Goal: Task Accomplishment & Management: Manage account settings

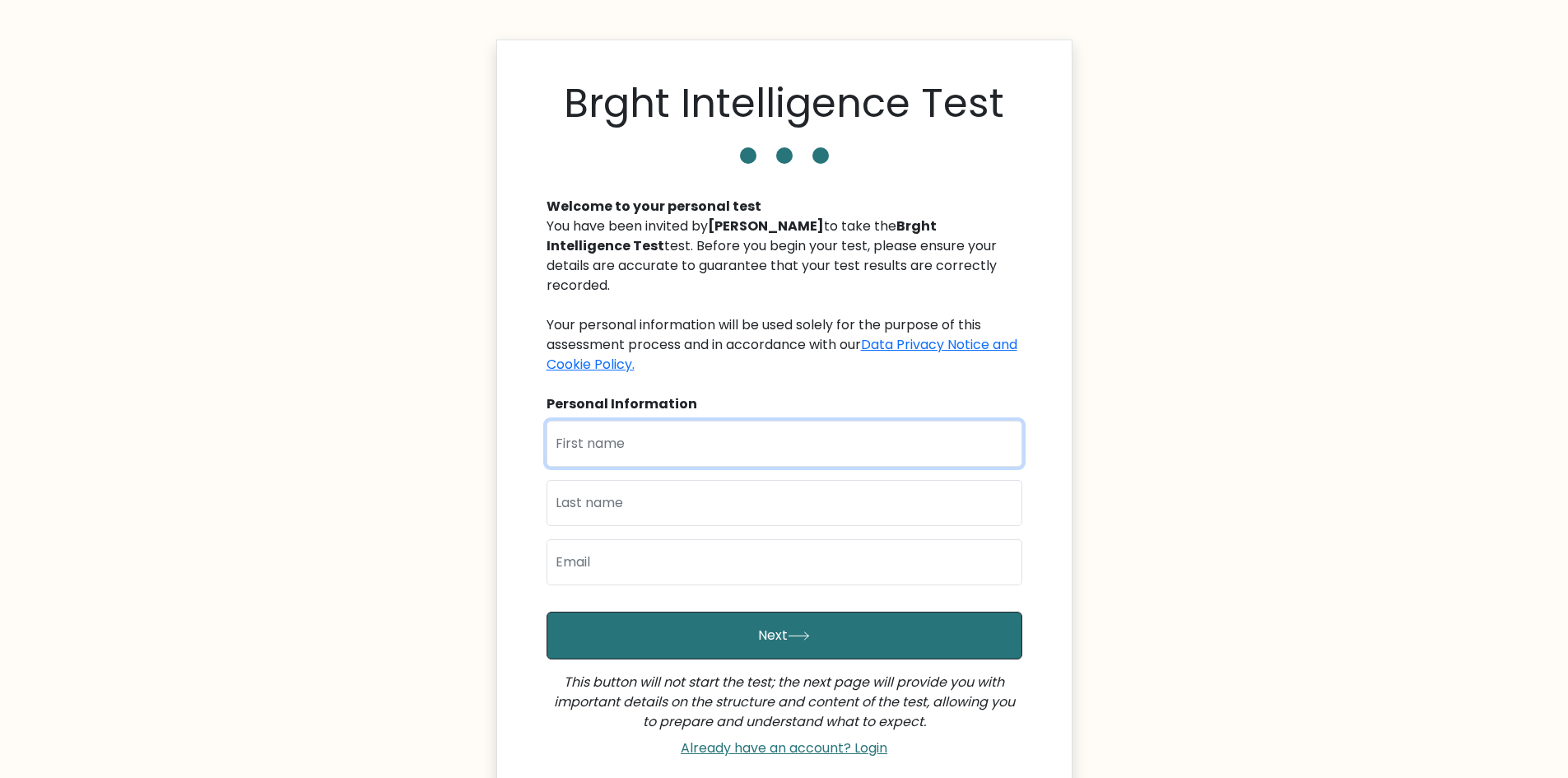
click at [629, 430] on input "text" at bounding box center [784, 444] width 476 height 46
type input "Prescill"
type input "Berting"
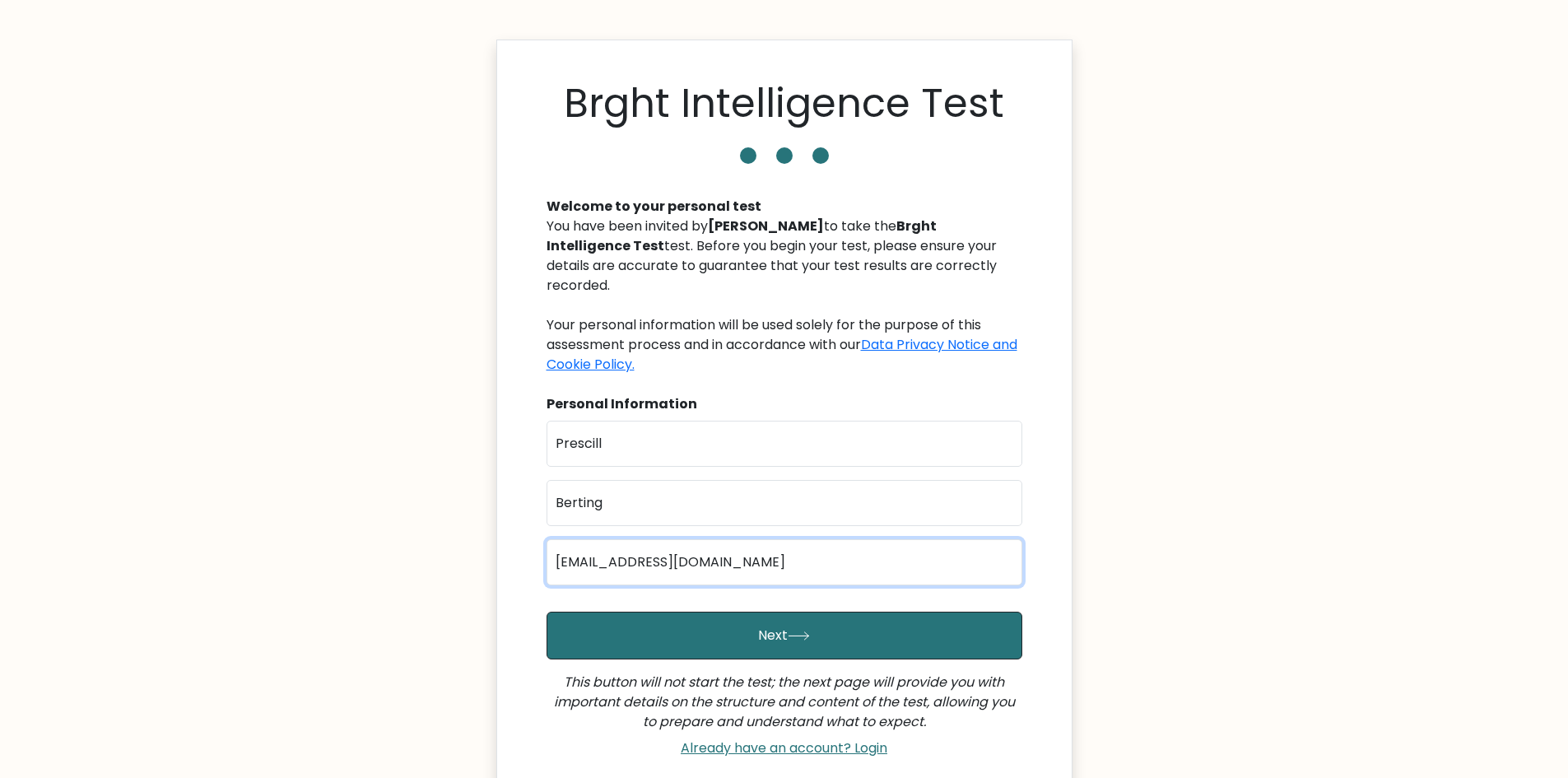
drag, startPoint x: 602, startPoint y: 538, endPoint x: 460, endPoint y: 538, distance: 142.0
click at [460, 538] on body "Brght Intelligence Test Welcome to your personal test You have been invited by …" at bounding box center [784, 472] width 1568 height 946
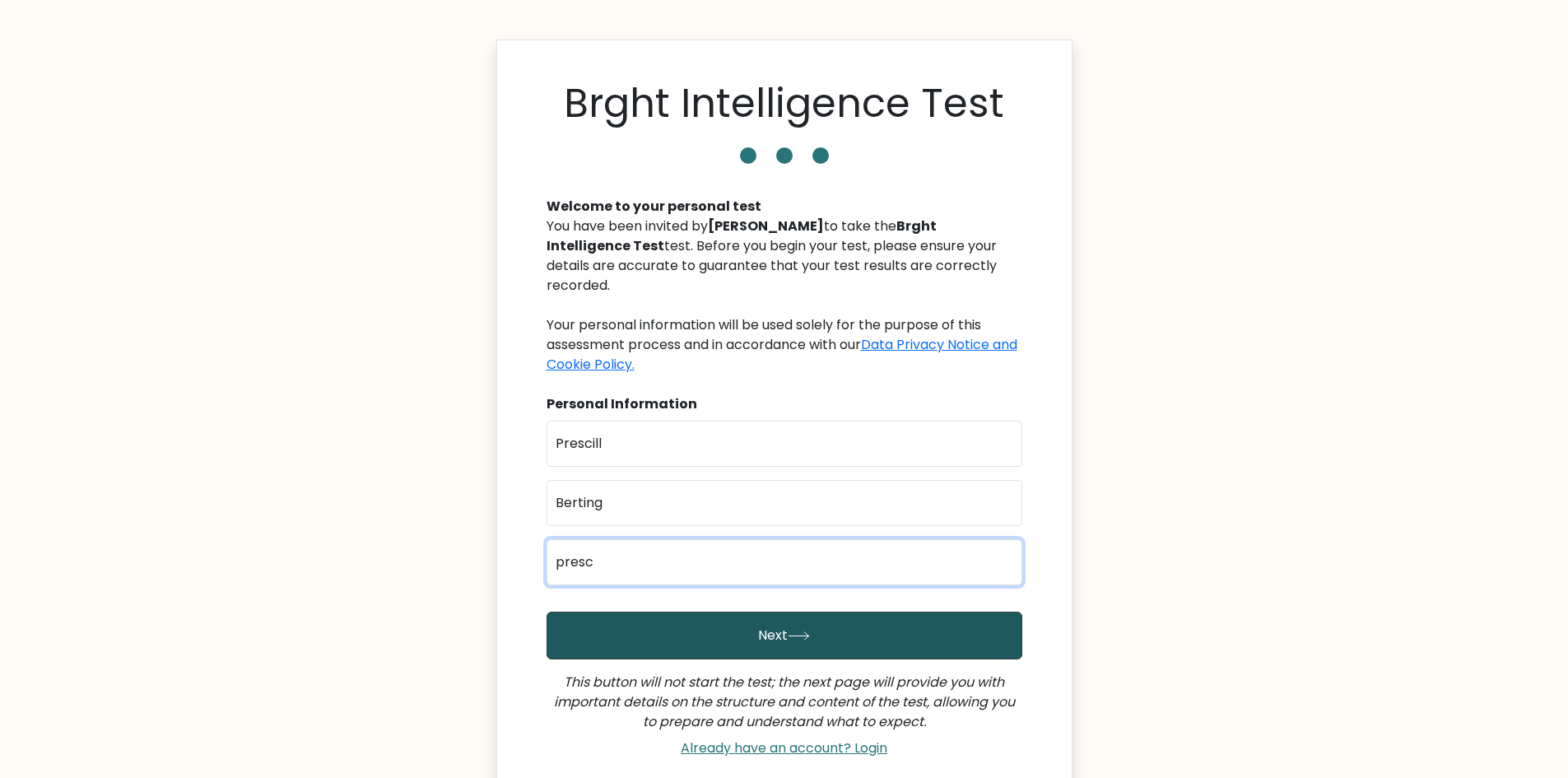
type input "prescillgb@gmail.com"
click at [702, 616] on button "Next" at bounding box center [784, 636] width 476 height 48
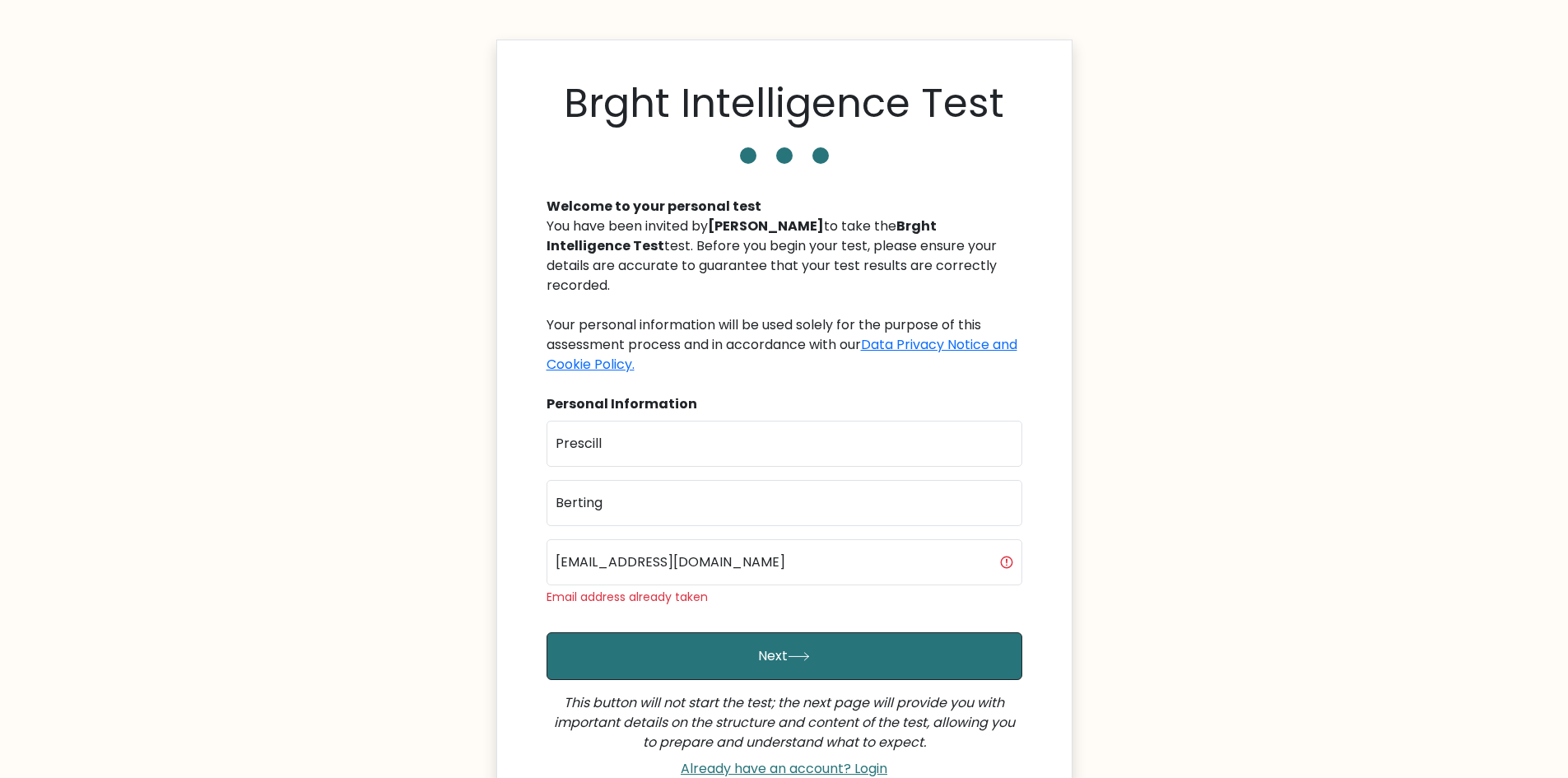
drag, startPoint x: 542, startPoint y: 580, endPoint x: 708, endPoint y: 616, distance: 169.9
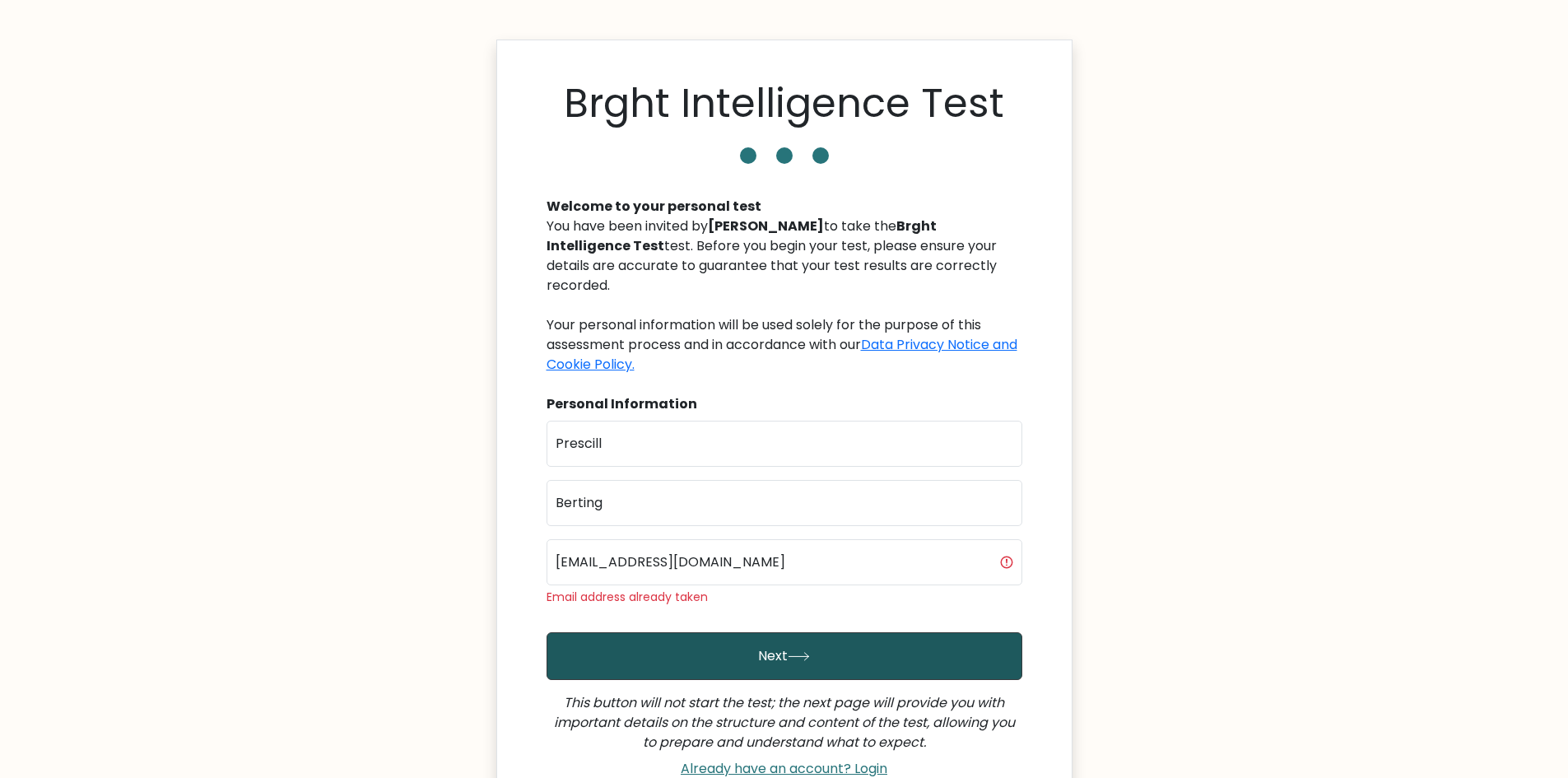
click at [712, 587] on div "Welcome to your personal test You have been invited by Dan Max to take the Brgh…" at bounding box center [784, 481] width 495 height 609
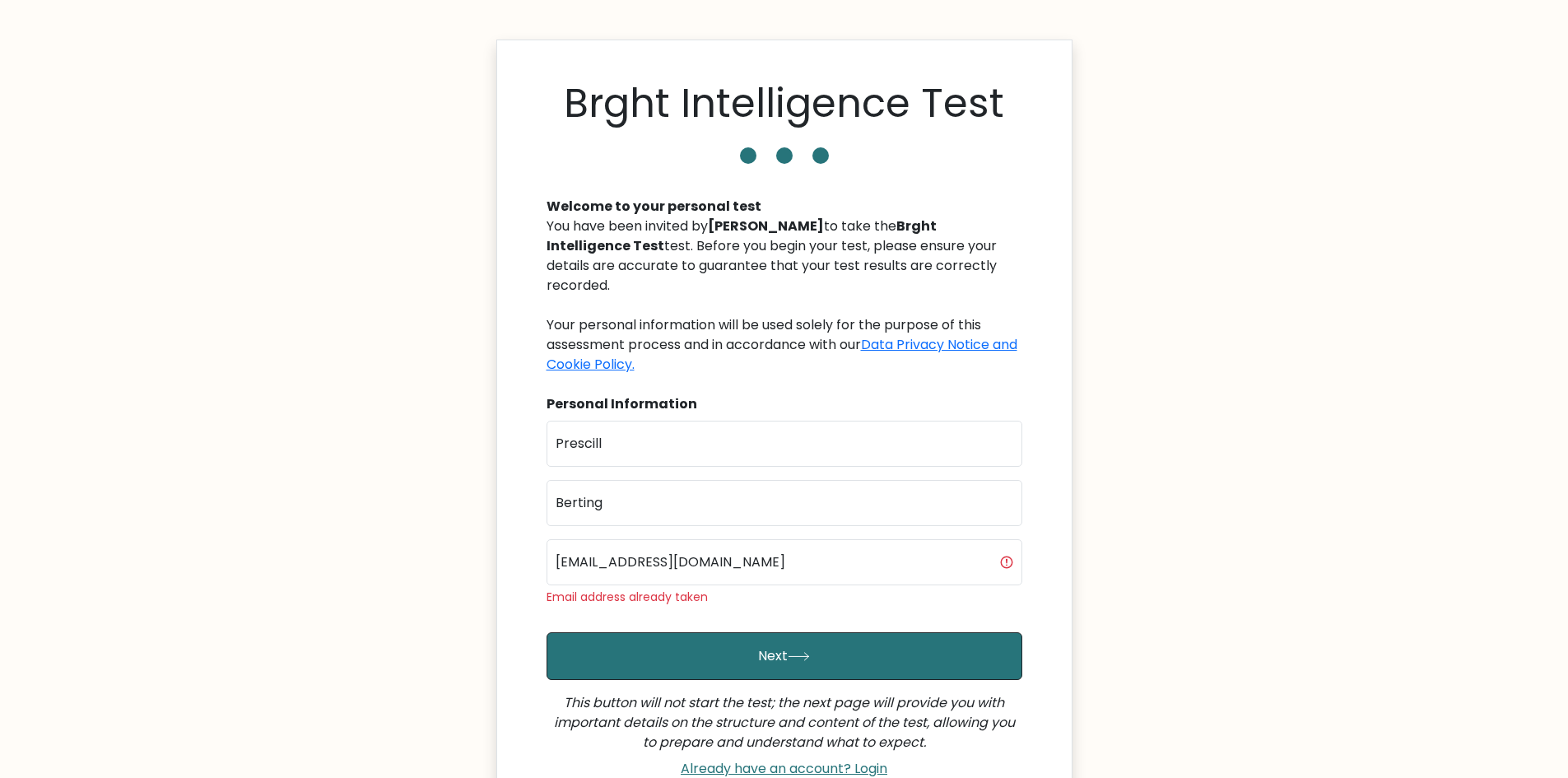
click at [674, 599] on div "First Name Prescill Last Name Berting Email prescillgb@gmail.com Email address …" at bounding box center [784, 519] width 476 height 198
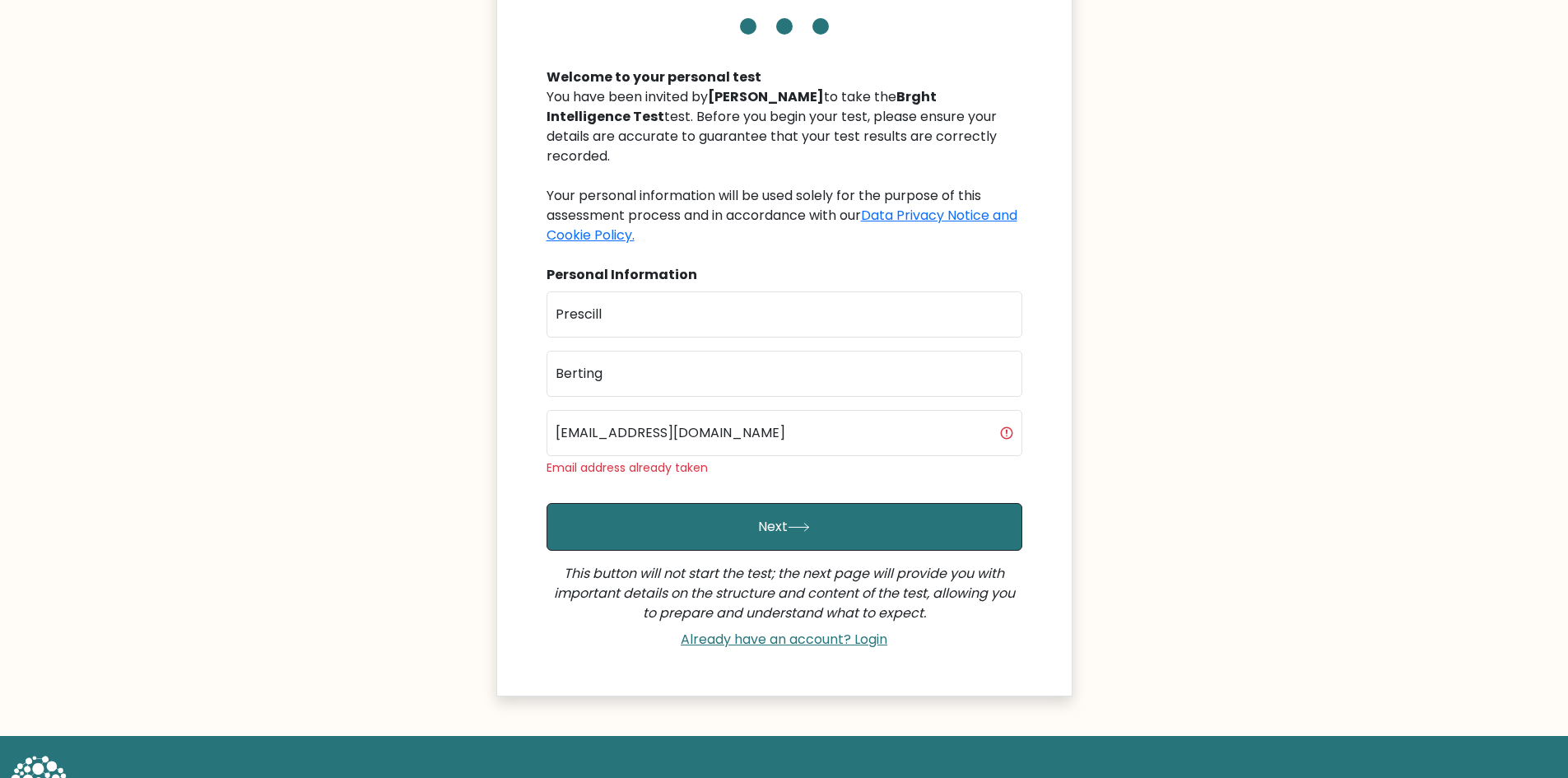
scroll to position [164, 0]
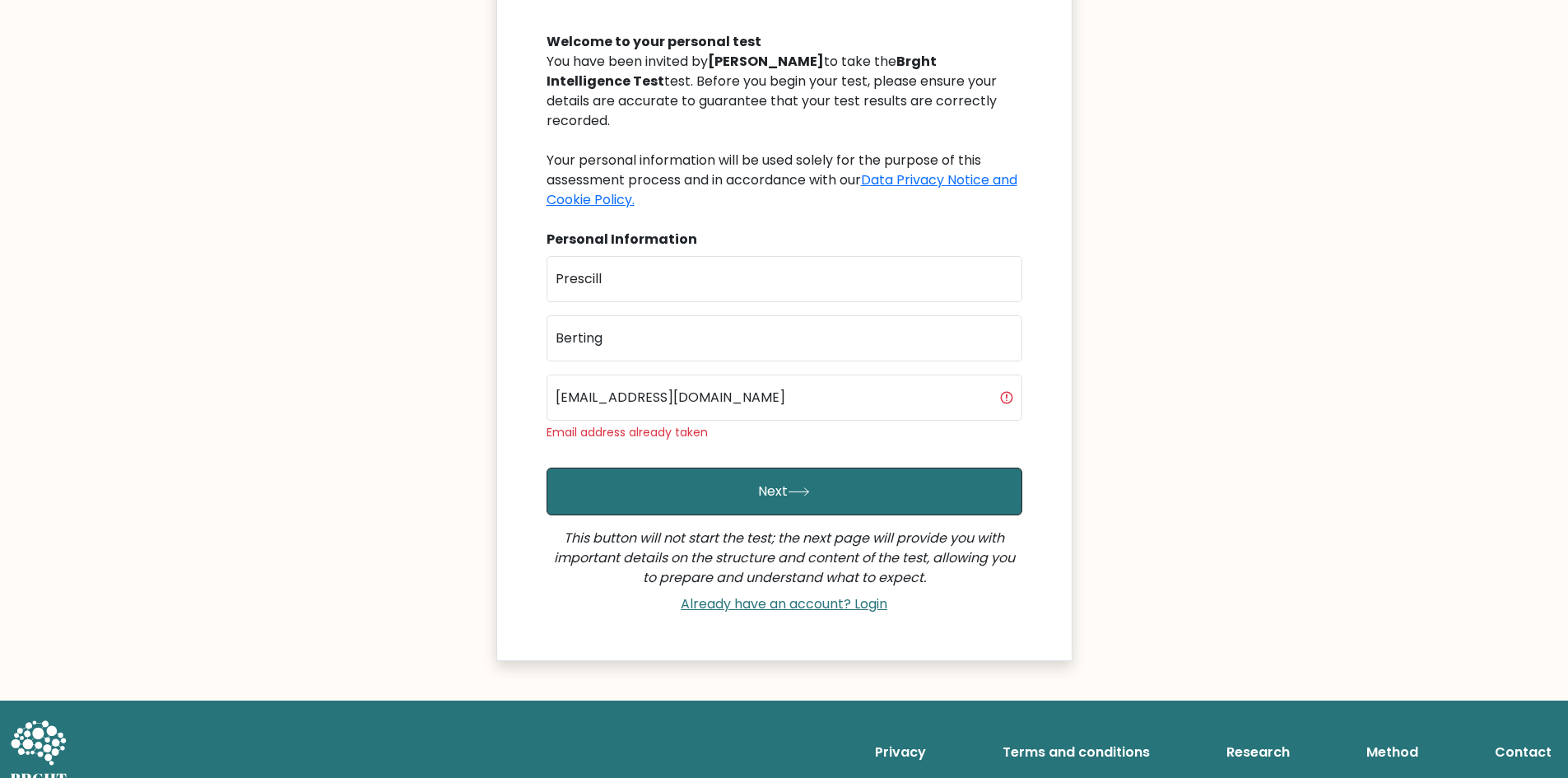
drag, startPoint x: 751, startPoint y: 586, endPoint x: 697, endPoint y: 610, distance: 59.1
click at [751, 595] on link "Already have an account? Login" at bounding box center [784, 604] width 220 height 19
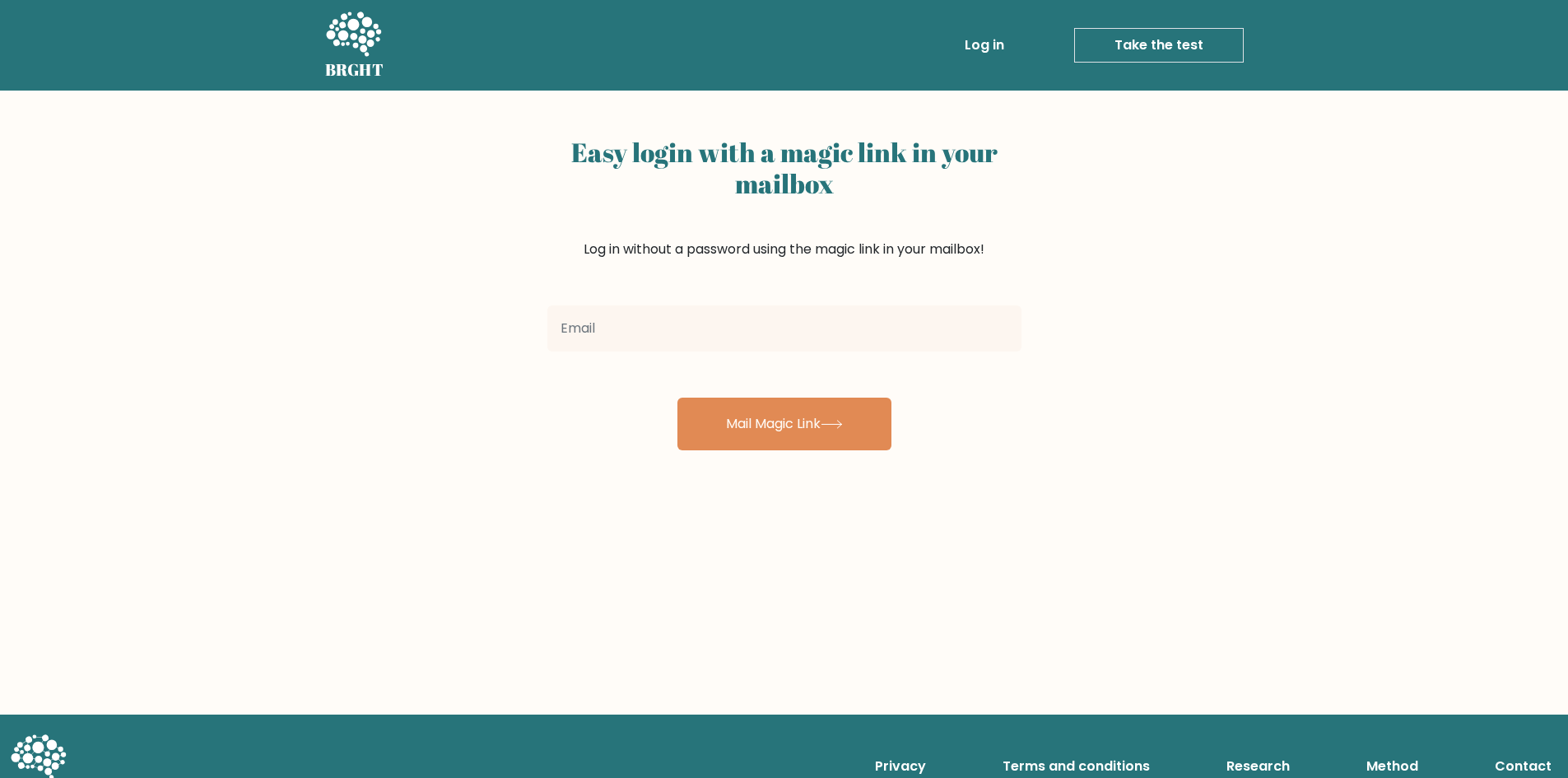
click at [642, 325] on input "email" at bounding box center [784, 329] width 474 height 46
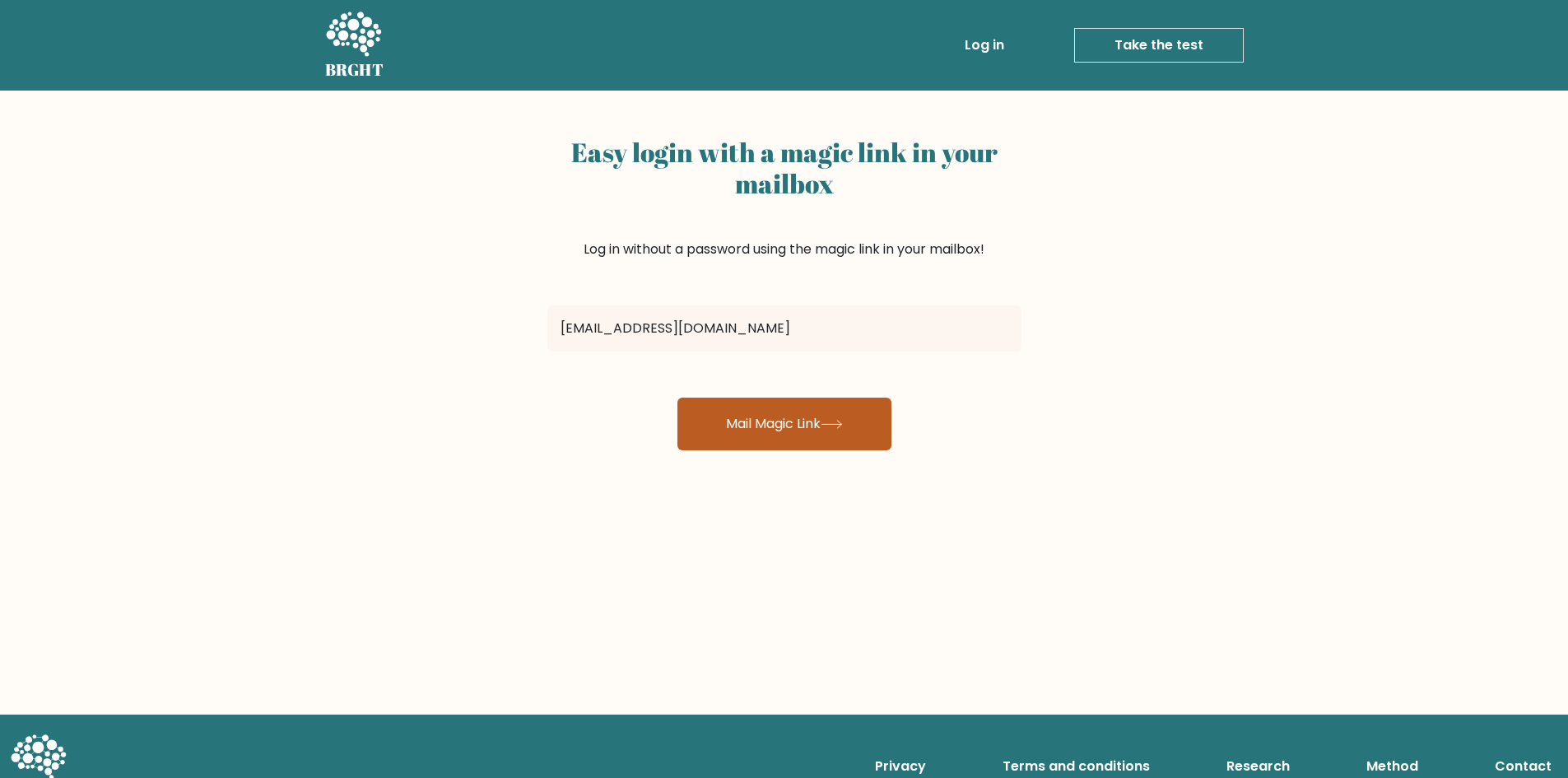
type input "prescillgb@gmail.com"
click at [727, 415] on button "Mail Magic Link" at bounding box center [784, 425] width 214 height 53
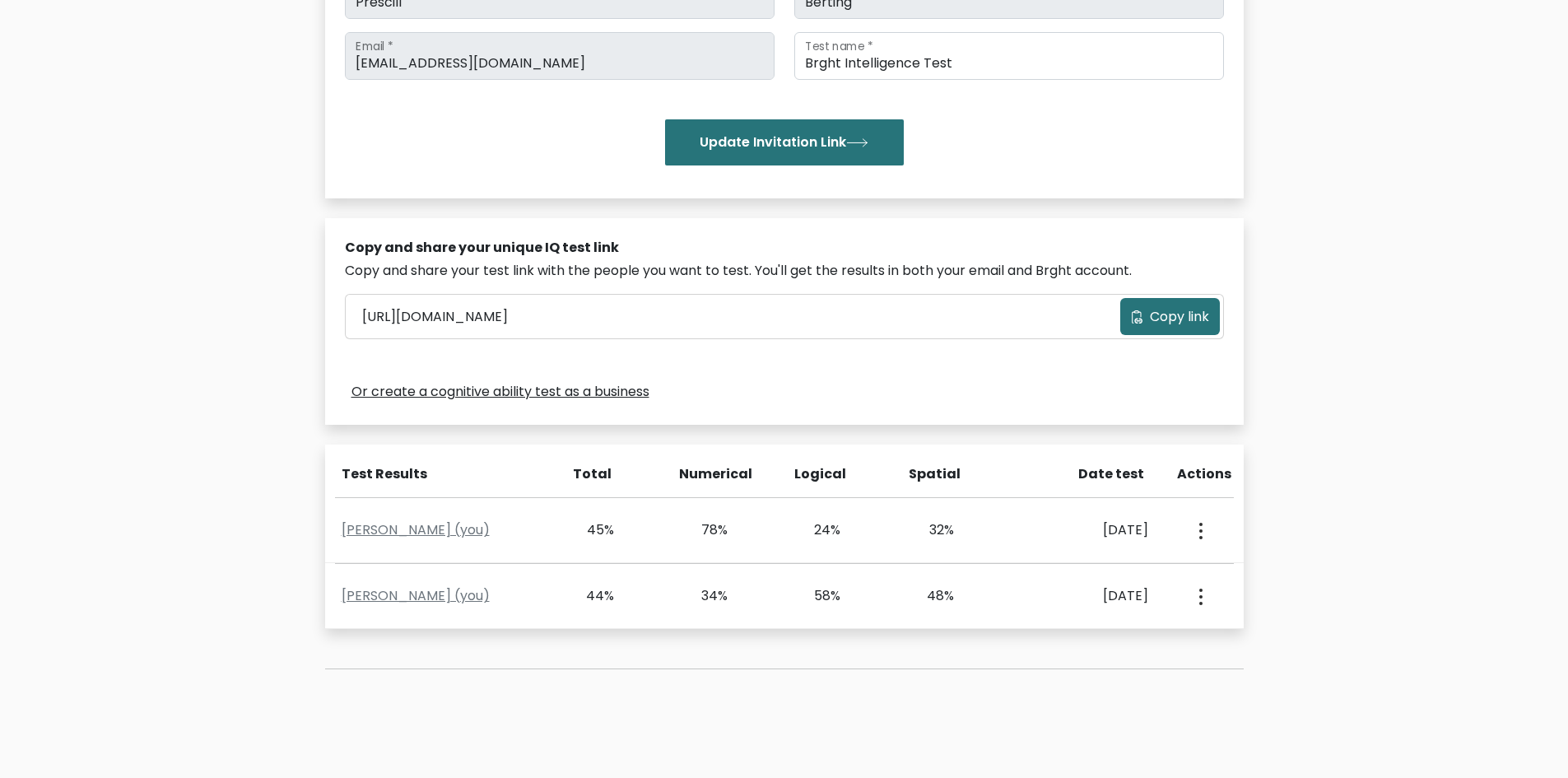
scroll to position [330, 0]
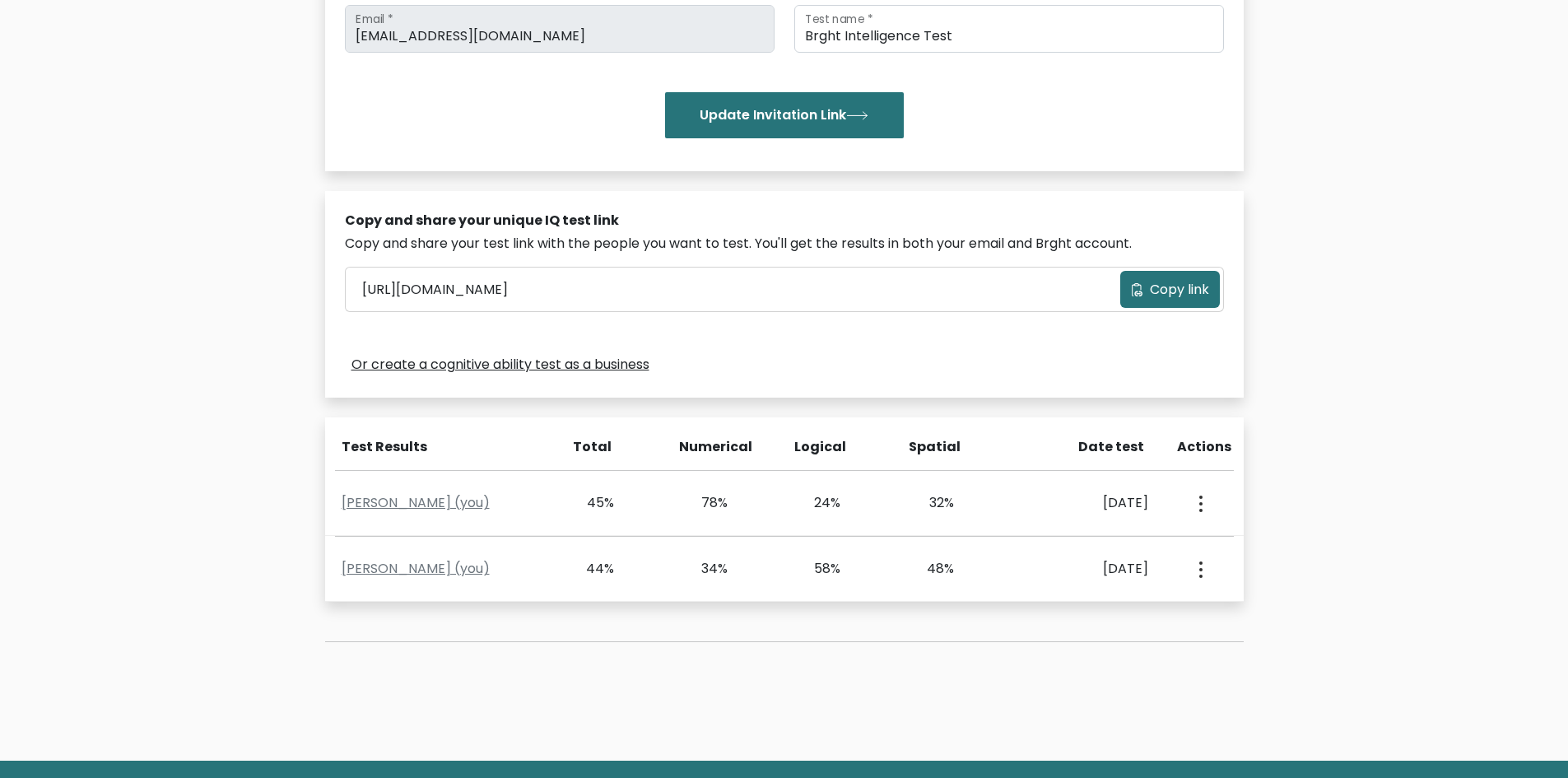
click at [1173, 288] on span "Copy link" at bounding box center [1180, 290] width 59 height 20
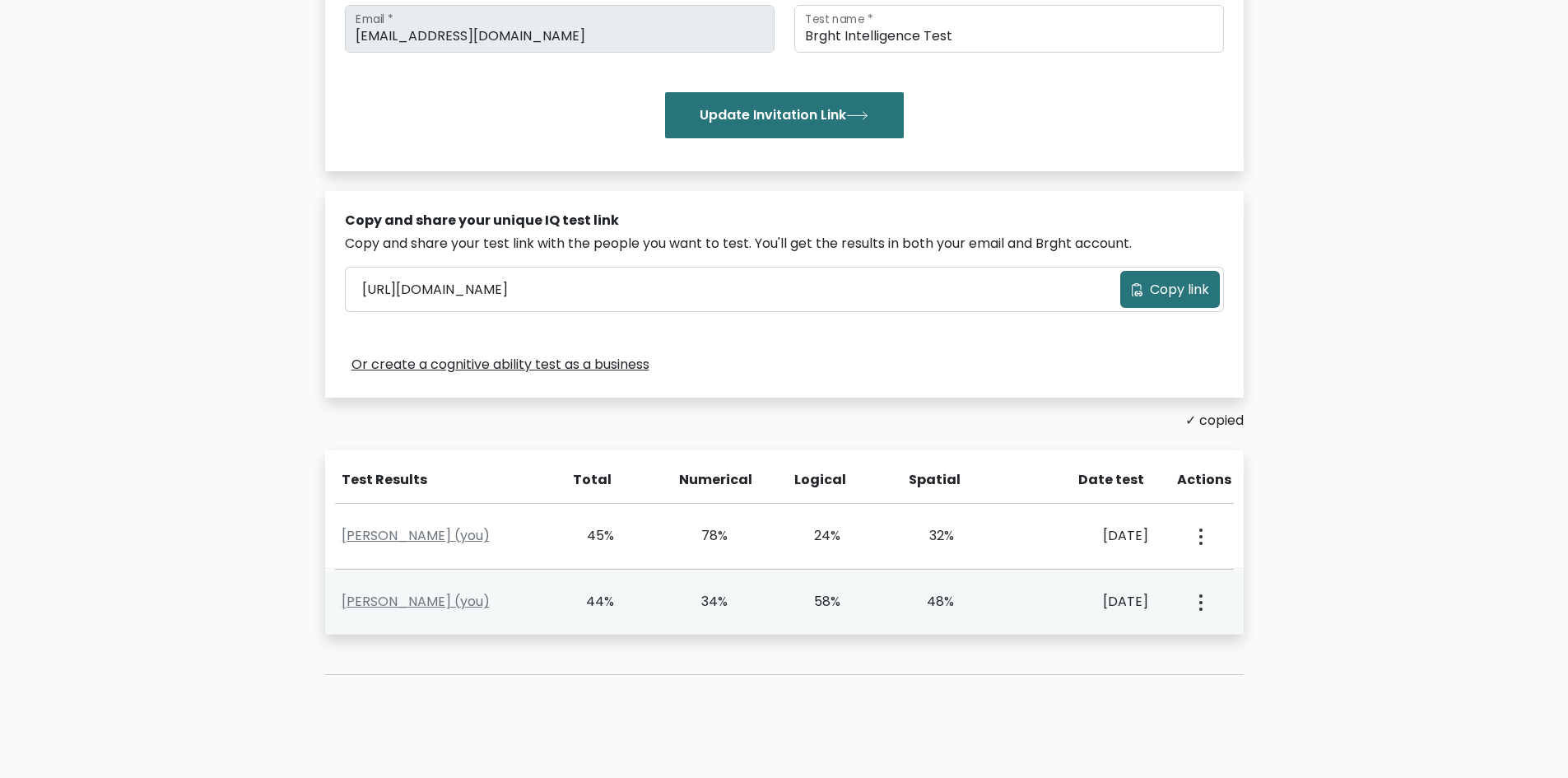
click at [1206, 608] on div "View Profile" at bounding box center [1200, 602] width 56 height 51
click at [1200, 607] on icon "button" at bounding box center [1201, 603] width 3 height 17
click at [1219, 637] on link "View Profile" at bounding box center [1259, 650] width 130 height 26
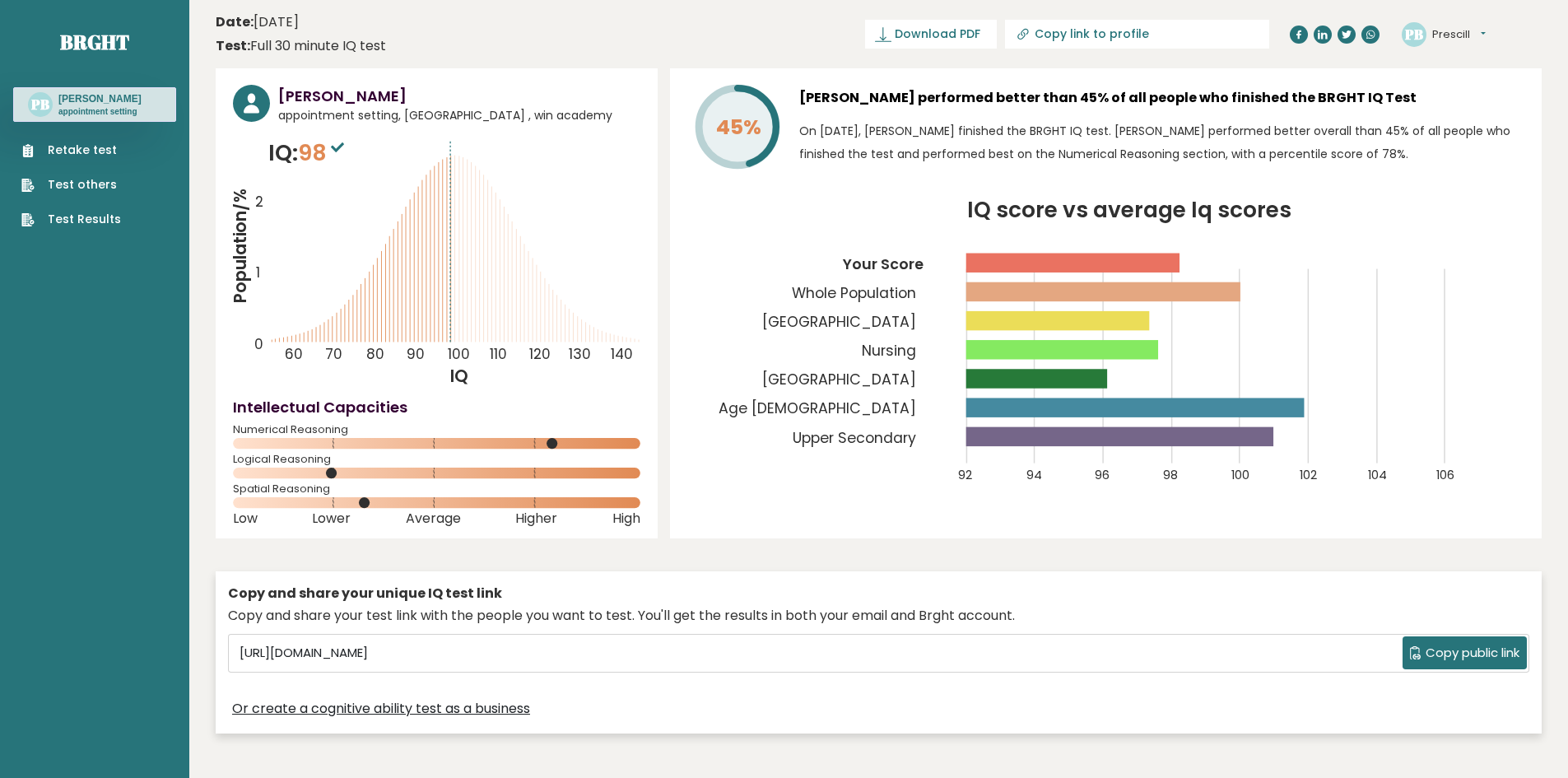
click at [1482, 662] on span "Copy public link" at bounding box center [1473, 653] width 94 height 19
click at [573, 81] on div "[PERSON_NAME] appointment setting, [GEOGRAPHIC_DATA] , win academy IQ: 98 Popul…" at bounding box center [436, 303] width 442 height 470
